Goal: Task Accomplishment & Management: Complete application form

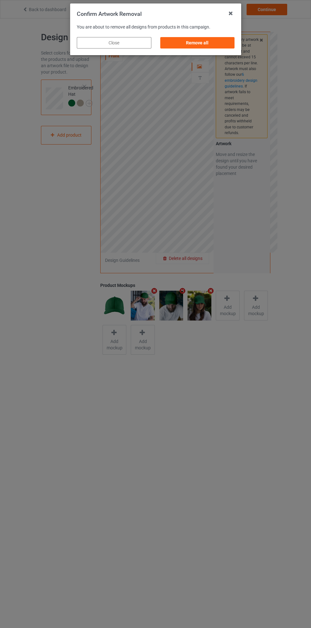
click at [192, 43] on div "Remove all" at bounding box center [197, 42] width 75 height 11
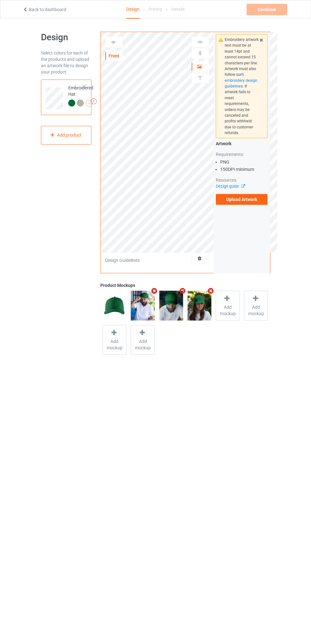
click at [257, 195] on label "Upload Artwork" at bounding box center [242, 199] width 52 height 11
click at [0, 0] on input "Upload Artwork" at bounding box center [0, 0] width 0 height 0
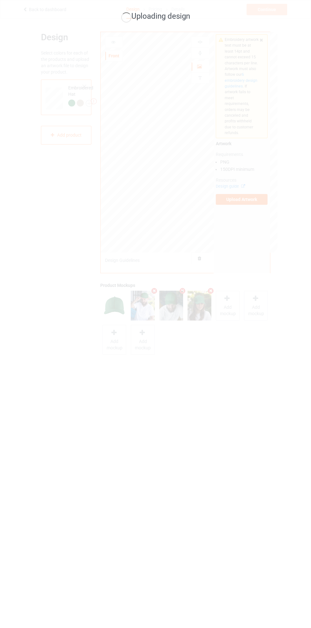
scroll to position [6, 0]
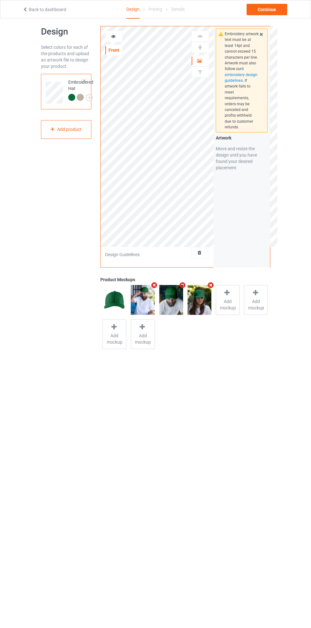
click at [0, 0] on img at bounding box center [0, 0] width 0 height 0
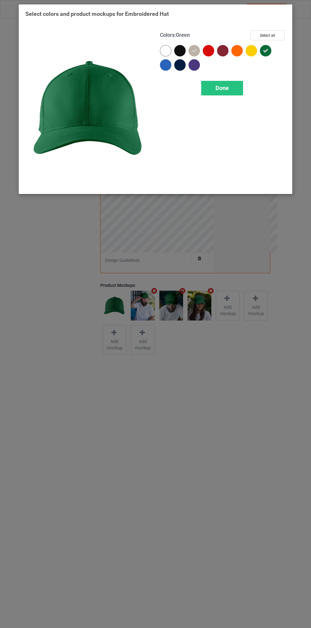
click at [194, 50] on icon at bounding box center [194, 51] width 6 height 6
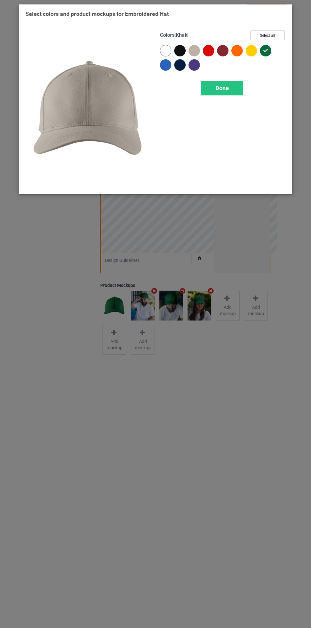
click at [227, 90] on span "Done" at bounding box center [221, 88] width 13 height 7
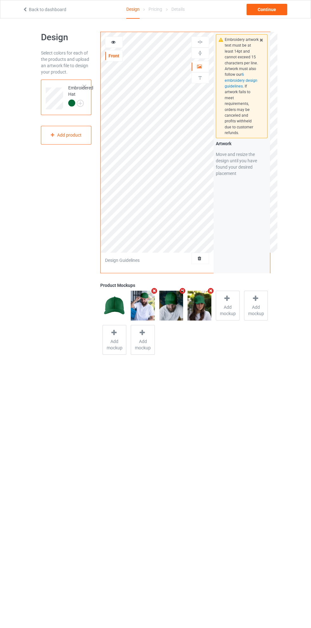
click at [111, 41] on icon at bounding box center [113, 41] width 5 height 4
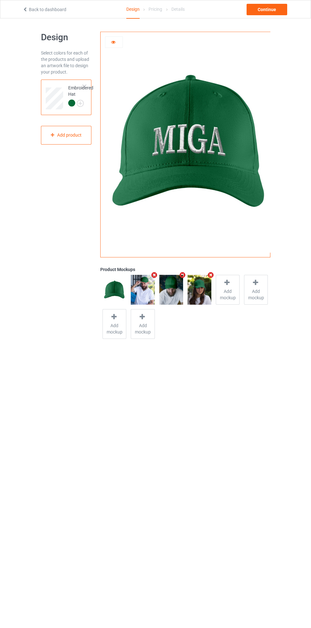
click at [113, 41] on icon at bounding box center [113, 41] width 5 height 4
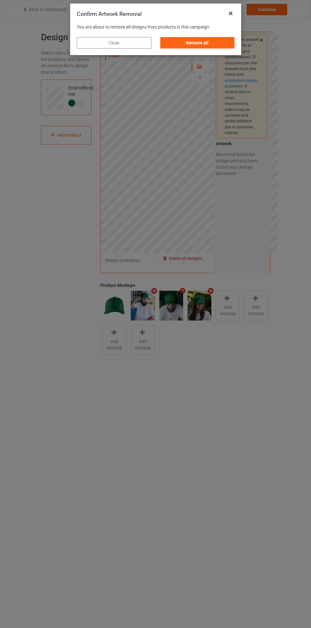
click at [194, 44] on div "Remove all" at bounding box center [197, 42] width 75 height 11
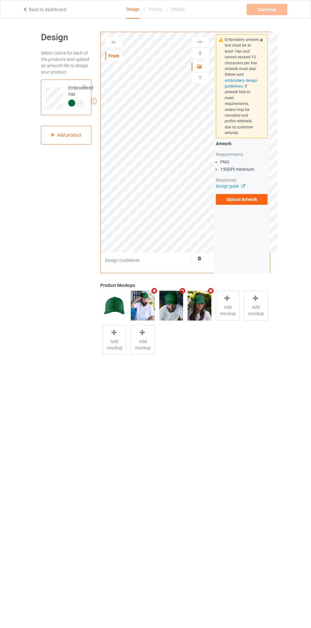
click at [256, 195] on label "Upload Artwork" at bounding box center [242, 199] width 52 height 11
click at [0, 0] on input "Upload Artwork" at bounding box center [0, 0] width 0 height 0
click at [111, 42] on icon at bounding box center [113, 41] width 5 height 4
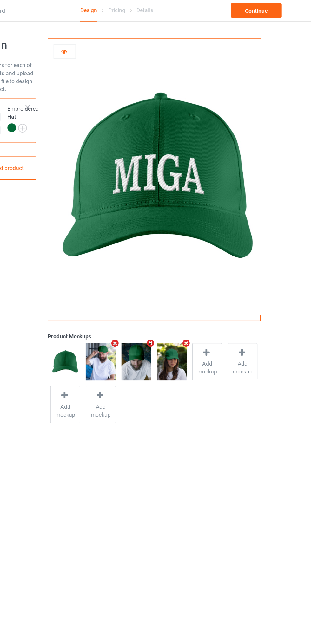
click at [114, 40] on icon at bounding box center [113, 41] width 5 height 4
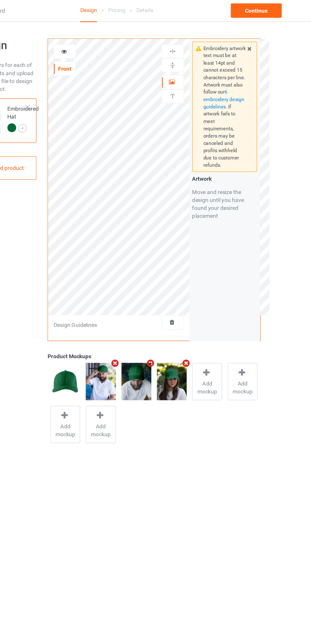
click at [193, 68] on div at bounding box center [199, 66] width 17 height 6
click at [196, 45] on div at bounding box center [199, 42] width 17 height 6
click at [195, 58] on div at bounding box center [200, 53] width 18 height 11
click at [197, 40] on img at bounding box center [200, 42] width 6 height 6
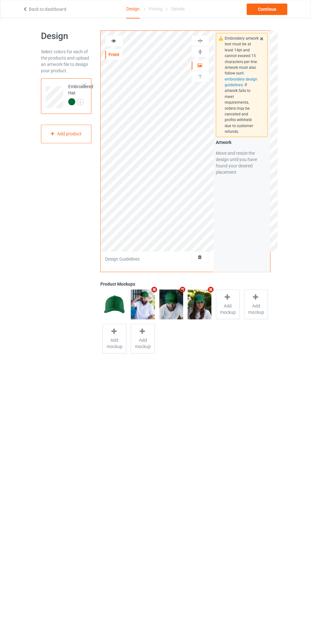
scroll to position [3, 0]
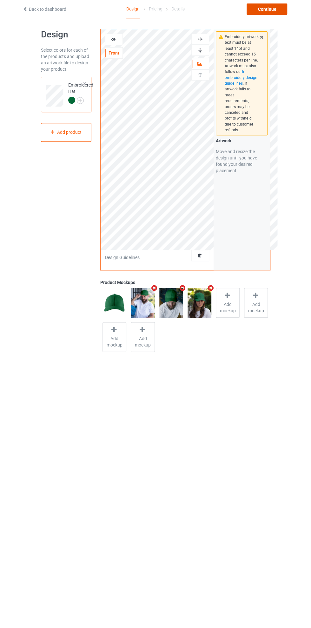
click at [271, 9] on div "Continue" at bounding box center [266, 9] width 41 height 11
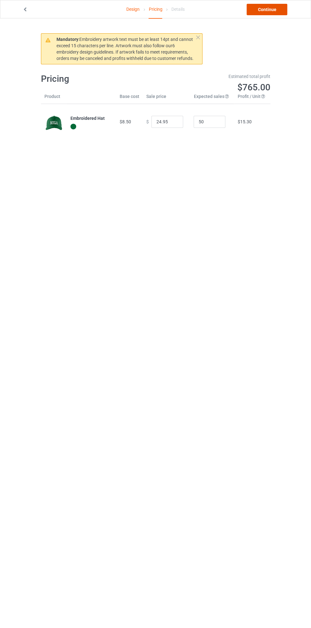
click at [268, 11] on link "Continue" at bounding box center [266, 9] width 41 height 11
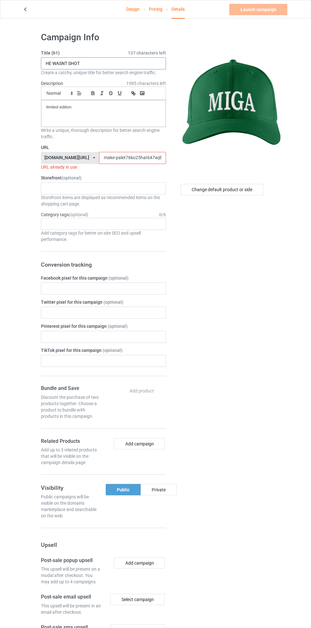
click at [104, 62] on input "HE WASNT SHOT" at bounding box center [103, 63] width 125 height 12
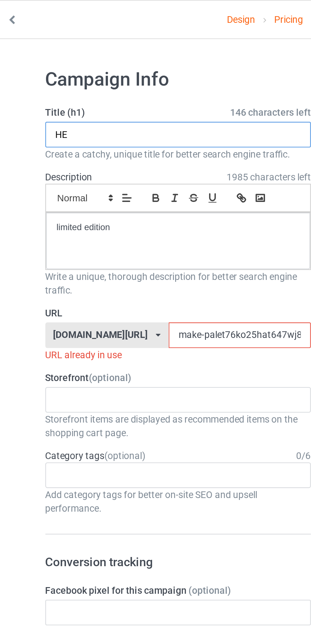
type input "H"
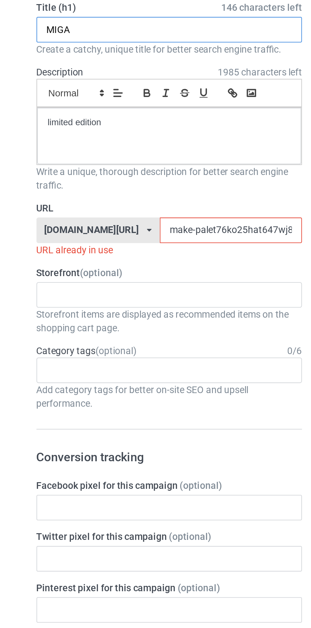
type input "MIGA"
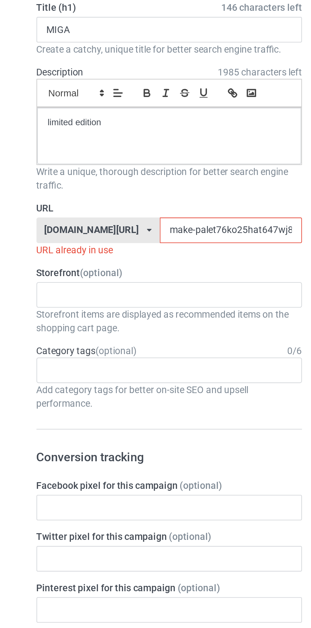
click at [112, 157] on input "make-palet76ko25hat647wj87" at bounding box center [132, 158] width 67 height 12
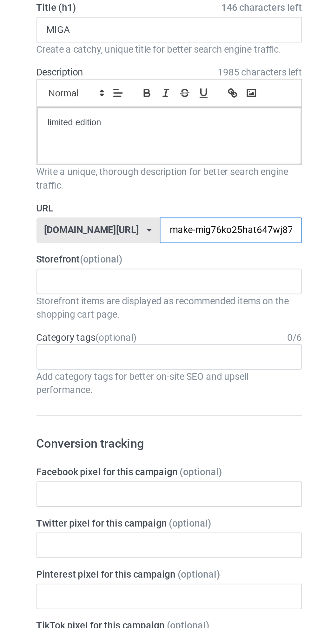
type input "make-miga76ko25hat647wj87"
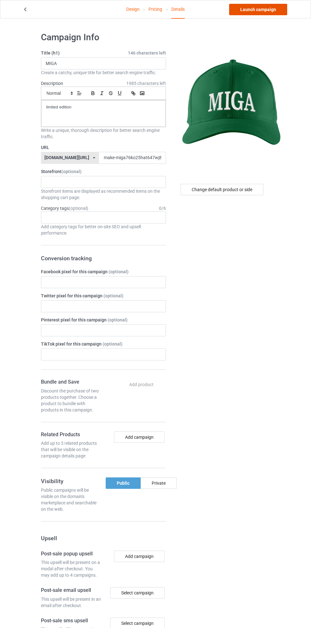
click at [256, 9] on link "Launch campaign" at bounding box center [258, 9] width 58 height 11
